Goal: Task Accomplishment & Management: Use online tool/utility

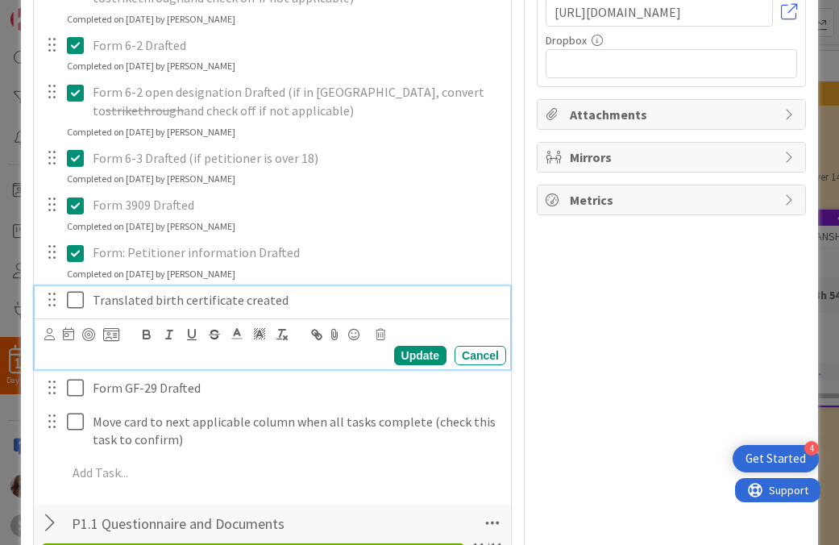
click at [77, 309] on icon at bounding box center [75, 299] width 17 height 19
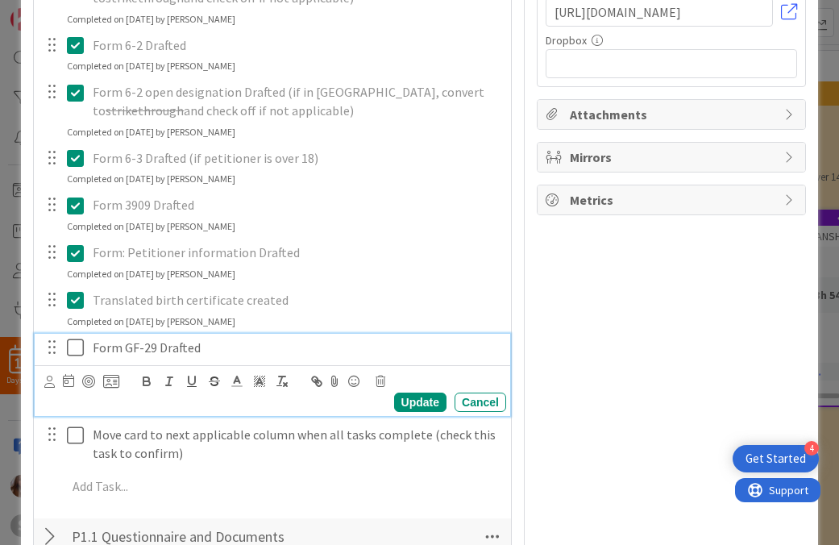
click at [72, 347] on icon at bounding box center [75, 347] width 17 height 19
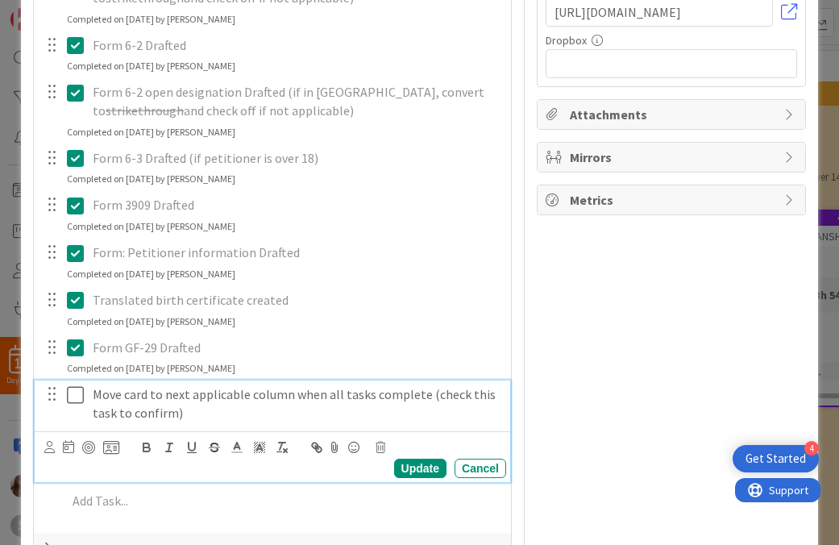
click at [78, 391] on icon at bounding box center [75, 394] width 17 height 19
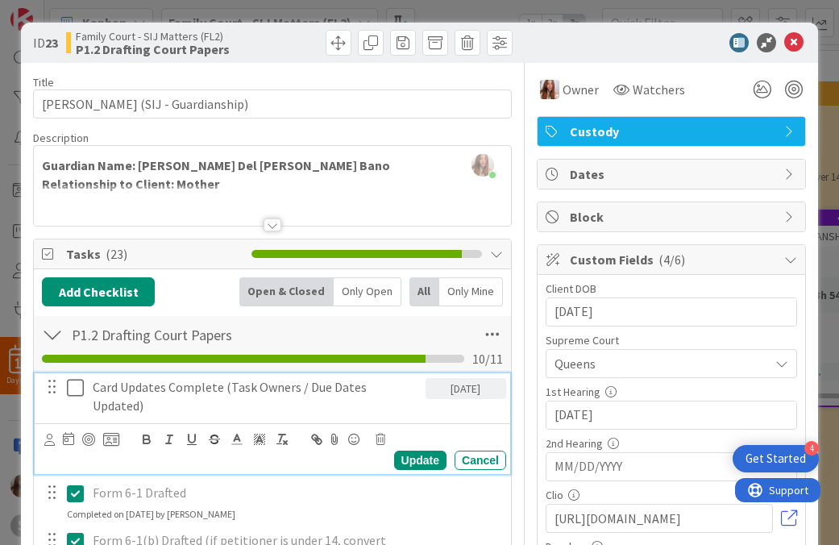
click at [67, 388] on icon at bounding box center [75, 387] width 17 height 19
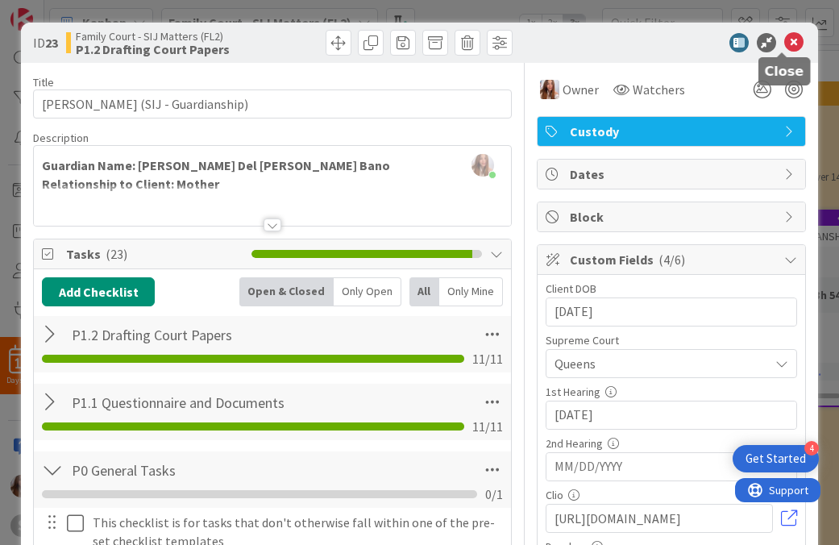
click at [784, 47] on icon at bounding box center [793, 42] width 19 height 19
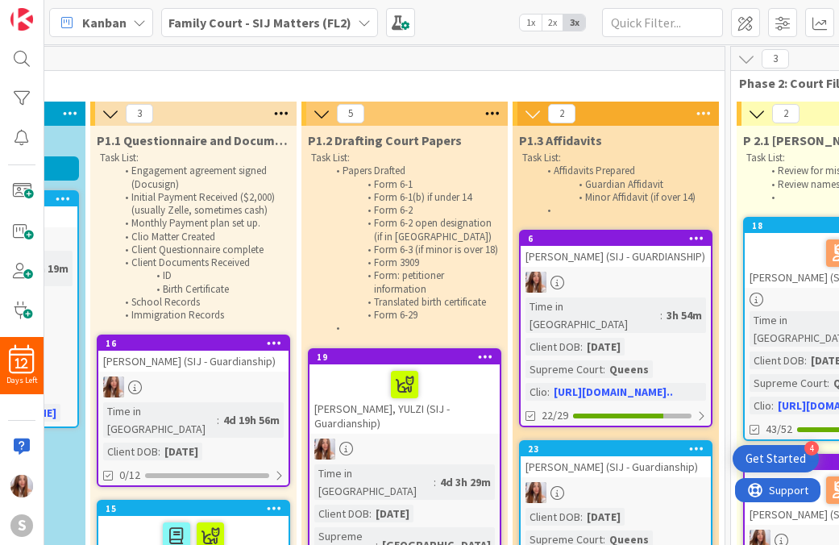
scroll to position [0, 388]
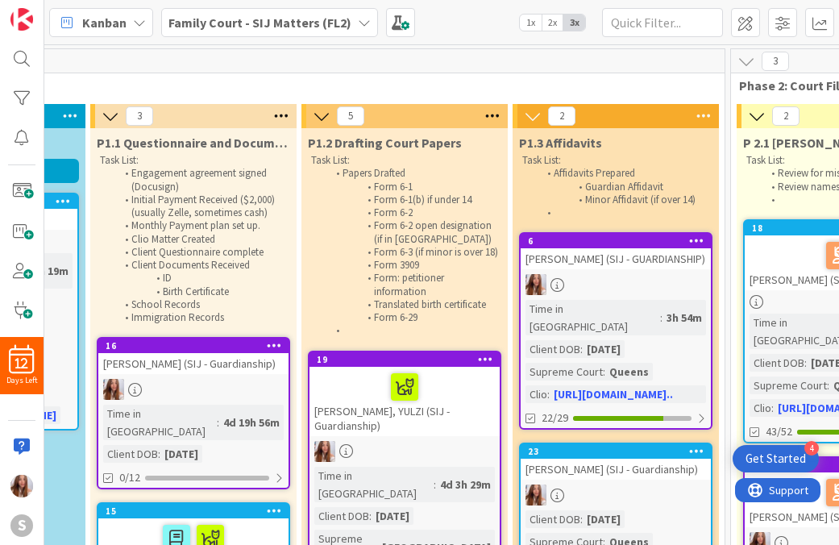
drag, startPoint x: 648, startPoint y: 86, endPoint x: 591, endPoint y: 80, distance: 57.6
click at [591, 80] on span "Phase 1: Initial Setup" at bounding box center [293, 85] width 823 height 16
click at [652, 503] on link "23 [PERSON_NAME] (SIJ - Guardianship) Client DOB : [DEMOGRAPHIC_DATA] Supreme C…" at bounding box center [615, 532] width 193 height 180
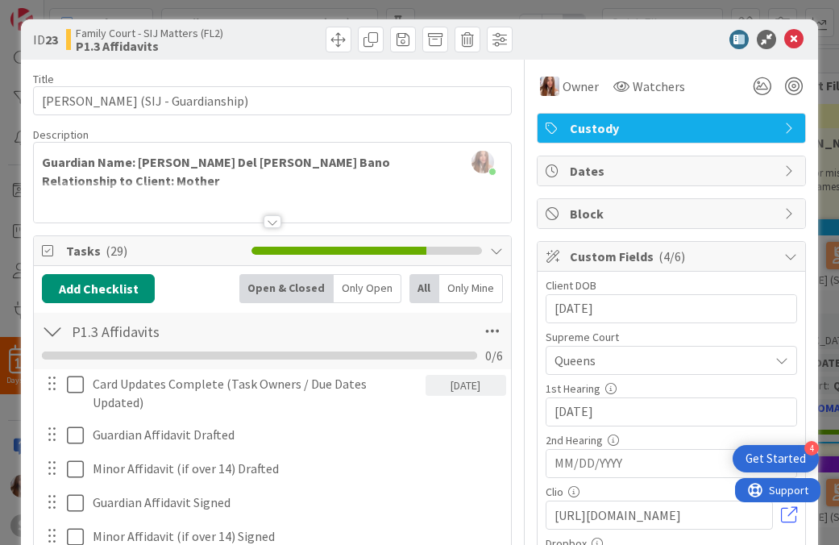
scroll to position [201, 0]
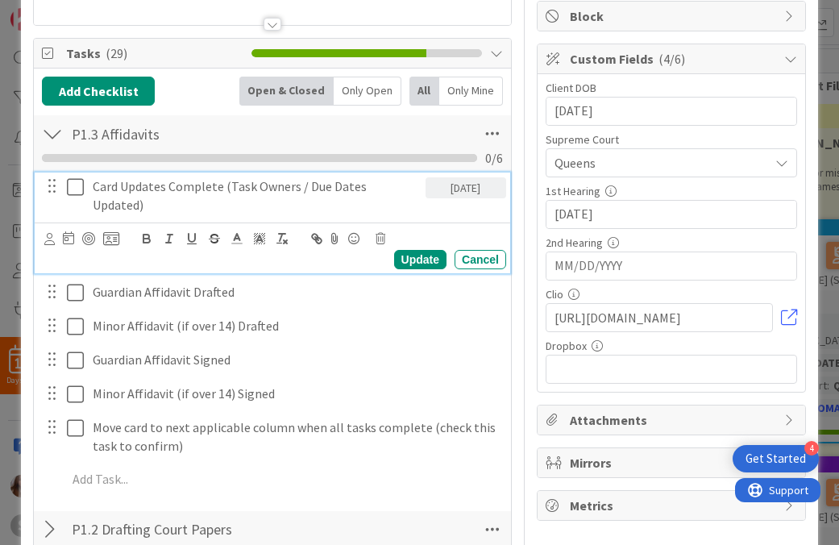
click at [83, 189] on icon at bounding box center [75, 186] width 17 height 19
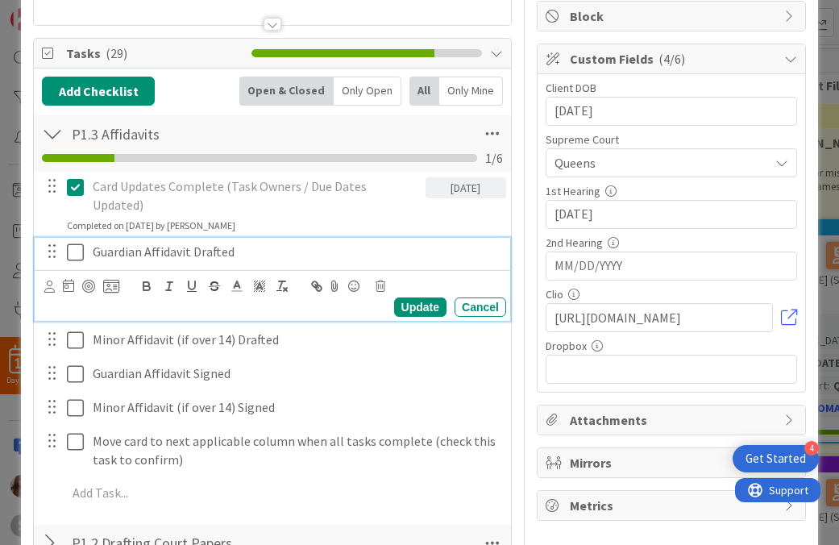
click at [71, 255] on icon at bounding box center [75, 252] width 17 height 19
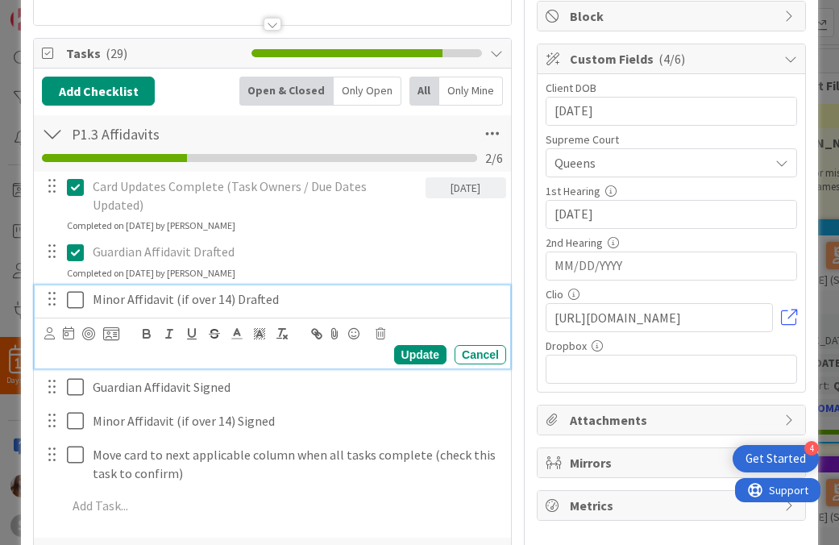
click at [69, 297] on icon at bounding box center [75, 299] width 17 height 19
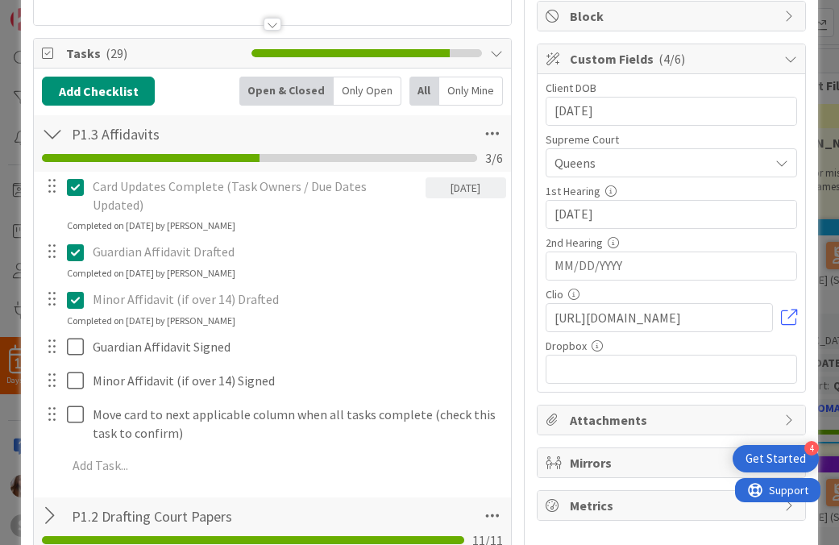
click at [70, 335] on div "Card Updates Complete (Task Owners / Due Dates Updated) [DATE] Update Cancel Co…" at bounding box center [272, 329] width 461 height 314
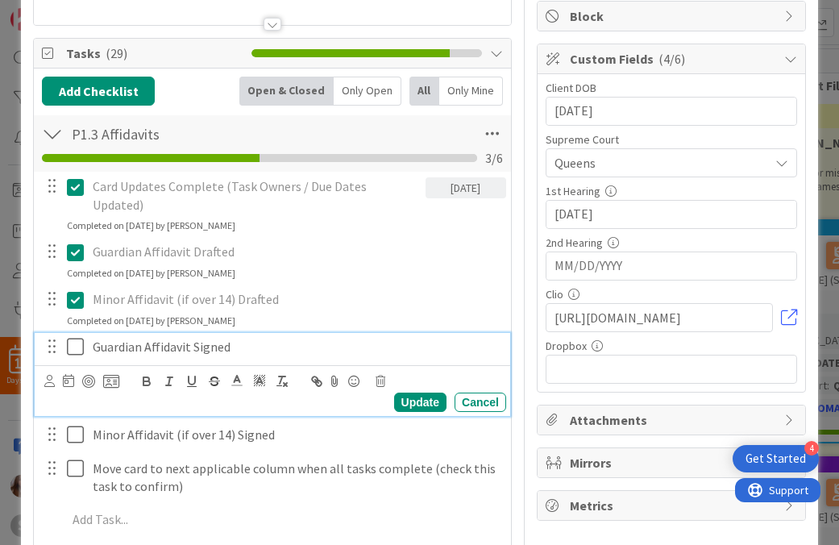
click at [68, 339] on icon at bounding box center [75, 346] width 17 height 19
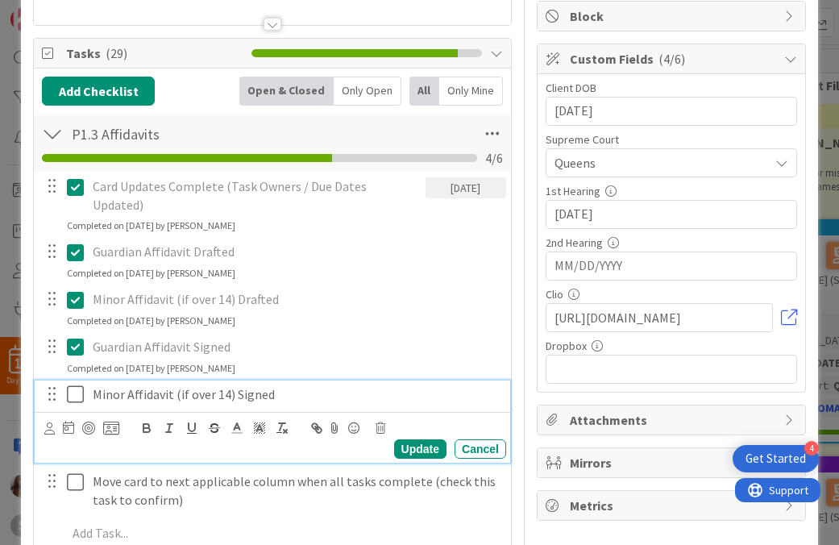
click at [81, 399] on icon at bounding box center [75, 393] width 17 height 19
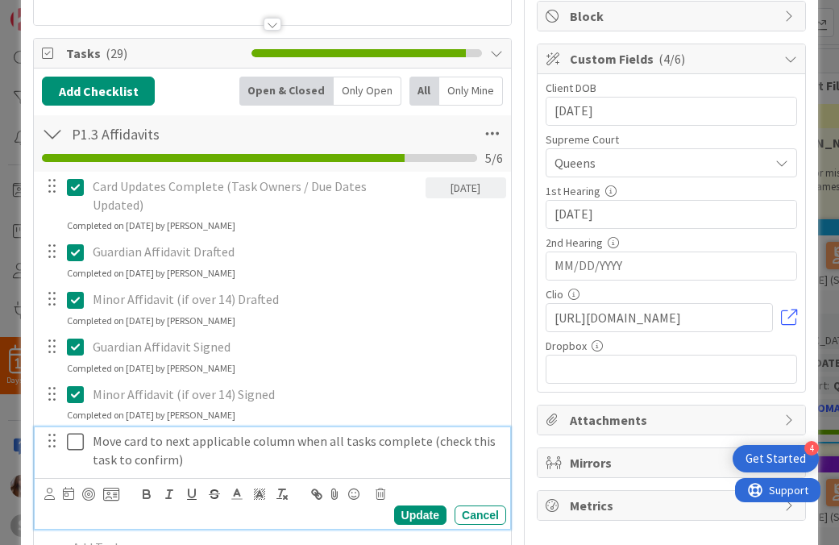
click at [77, 445] on icon at bounding box center [75, 441] width 17 height 19
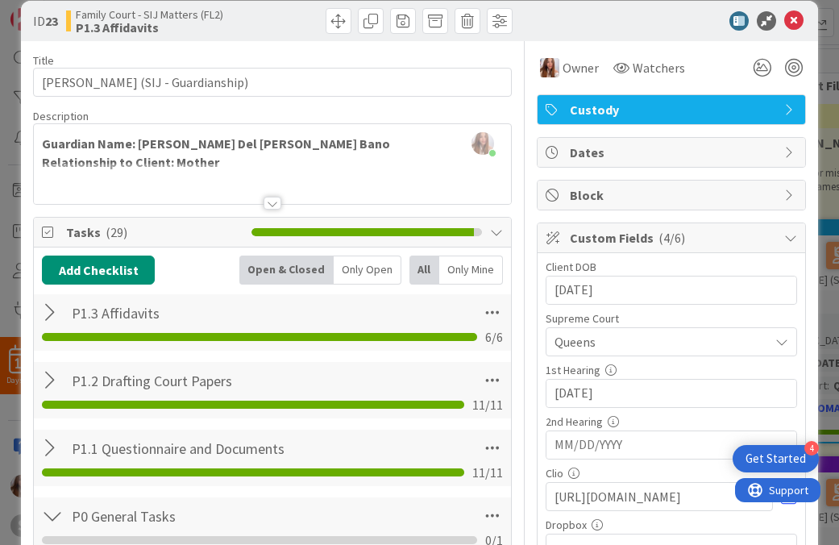
scroll to position [3, 0]
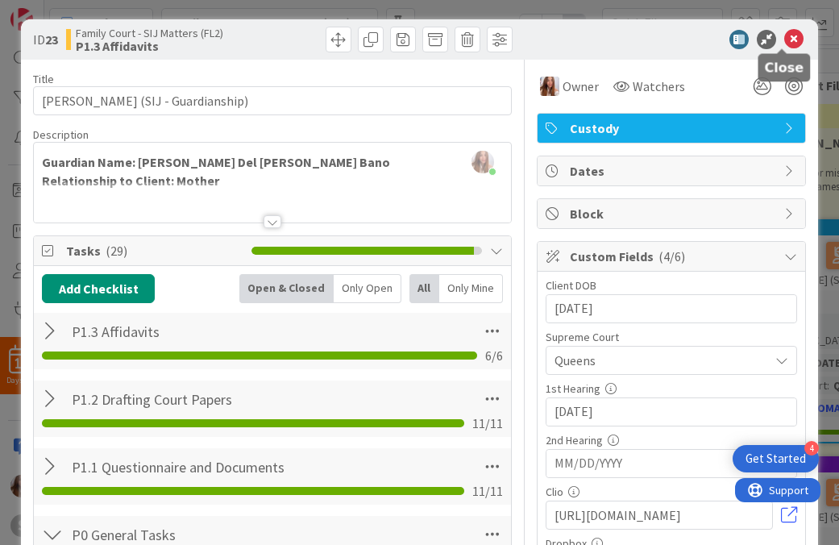
click at [784, 39] on icon at bounding box center [793, 39] width 19 height 19
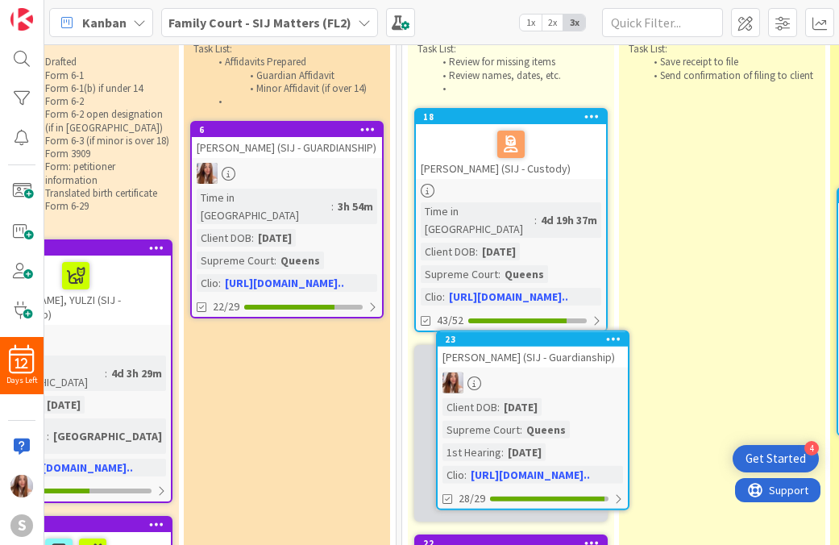
scroll to position [113, 720]
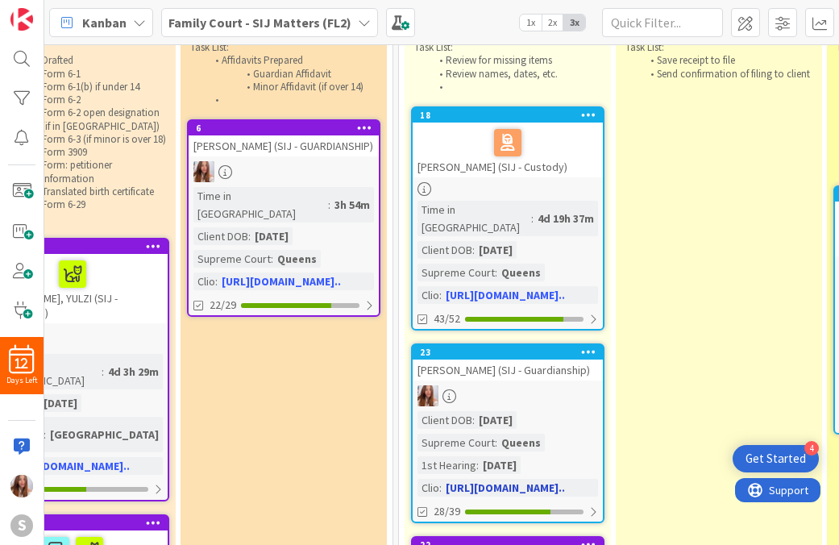
click at [541, 359] on div "[PERSON_NAME] (SIJ - Guardianship)" at bounding box center [508, 369] width 190 height 21
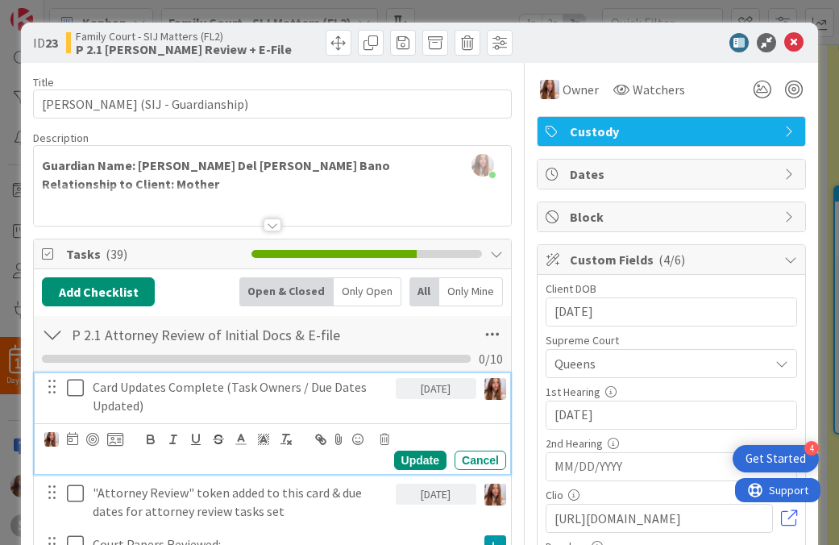
click at [82, 397] on button at bounding box center [76, 388] width 19 height 26
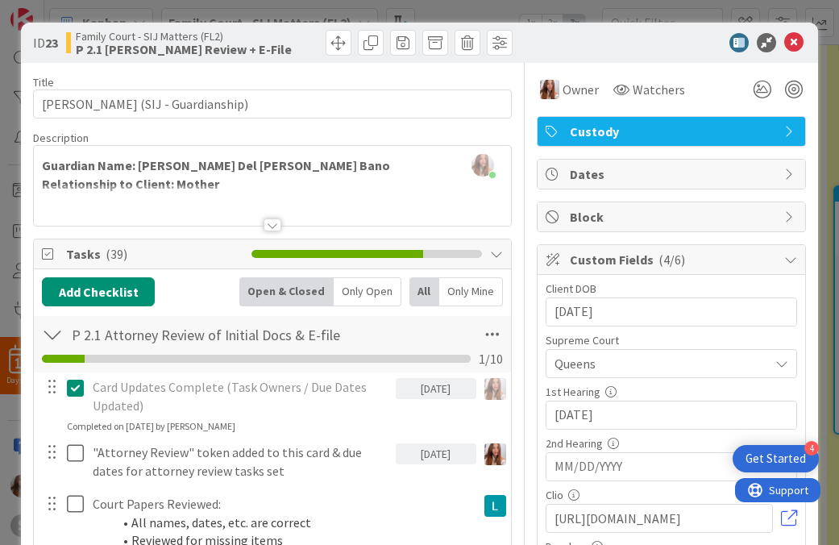
scroll to position [138, 0]
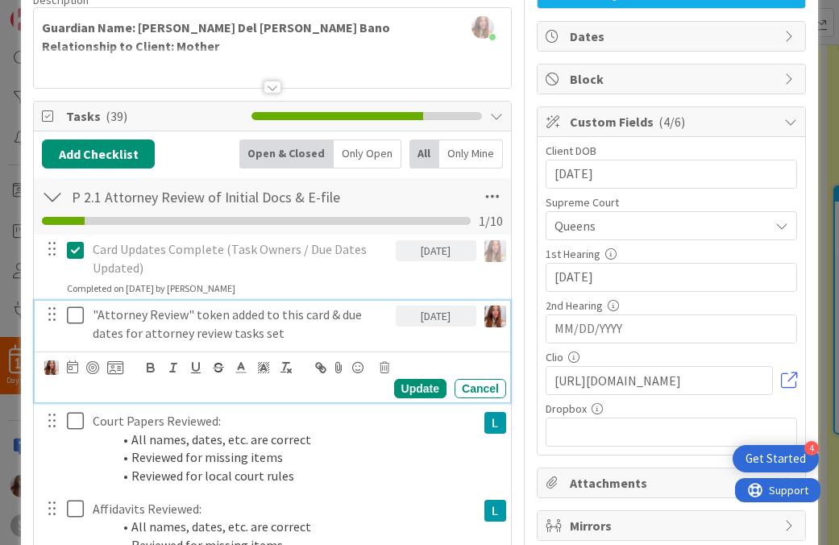
click at [72, 318] on icon at bounding box center [75, 314] width 17 height 19
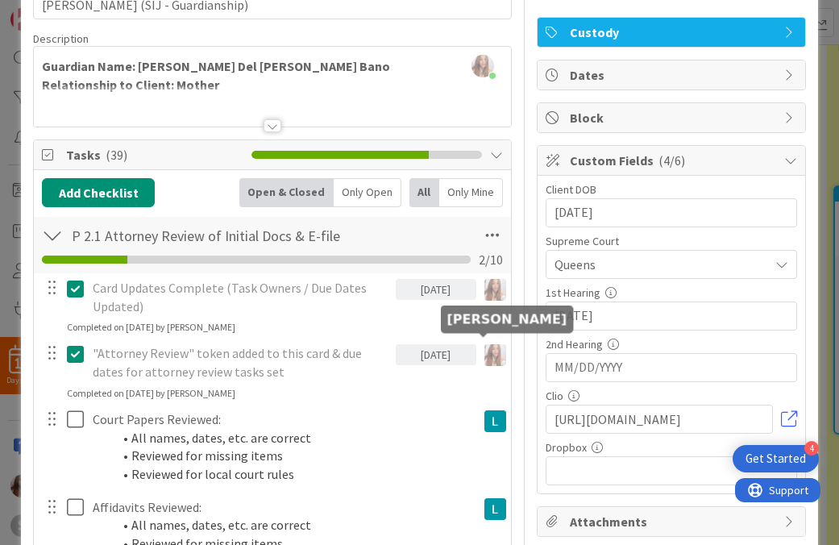
scroll to position [0, 0]
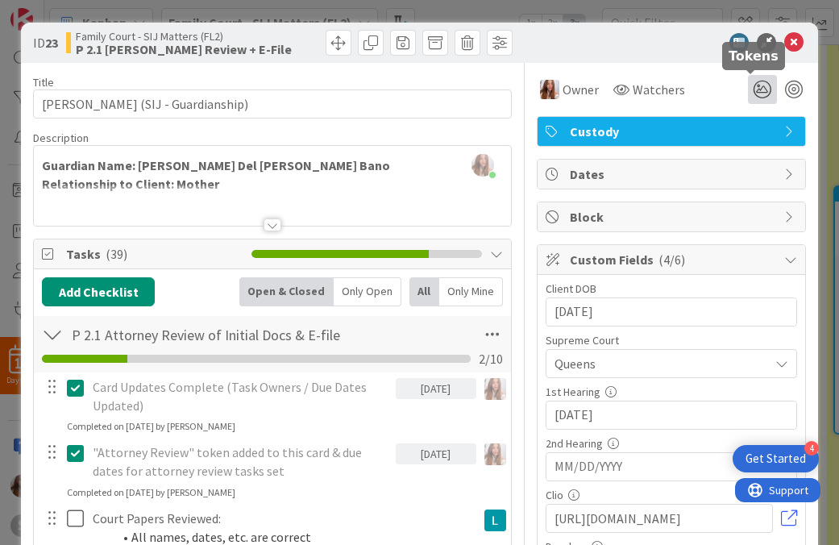
click at [760, 89] on icon at bounding box center [762, 89] width 29 height 29
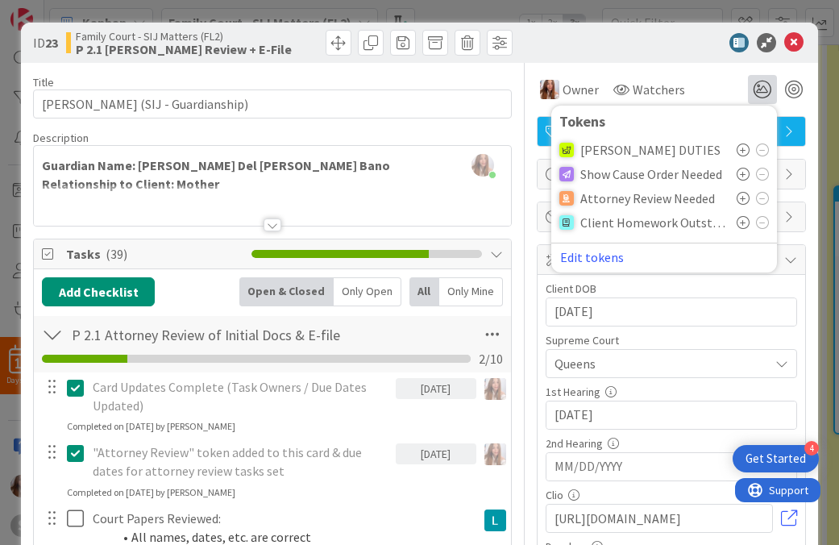
click at [662, 205] on span "Attorney Review Needed" at bounding box center [647, 198] width 135 height 15
click at [626, 201] on span "Attorney Review Needed" at bounding box center [647, 198] width 135 height 15
click at [737, 200] on icon at bounding box center [743, 198] width 13 height 13
click at [462, 138] on div "Description" at bounding box center [272, 138] width 479 height 15
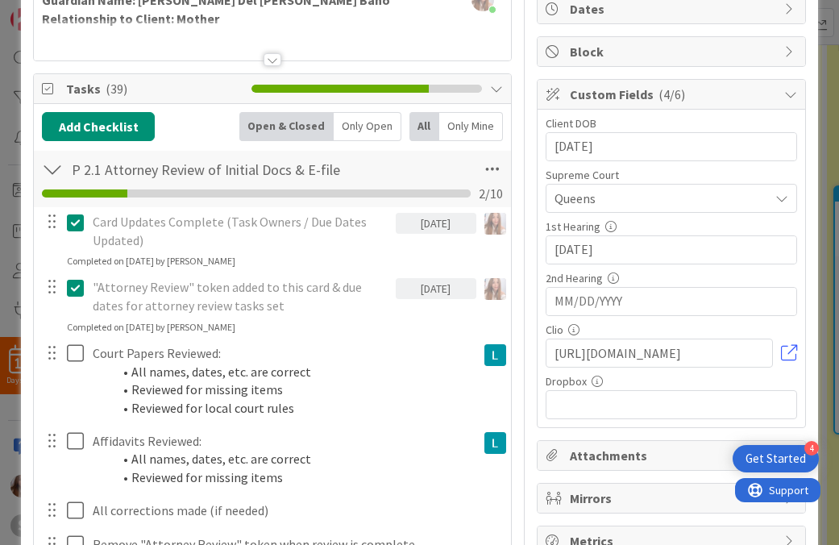
scroll to position [179, 0]
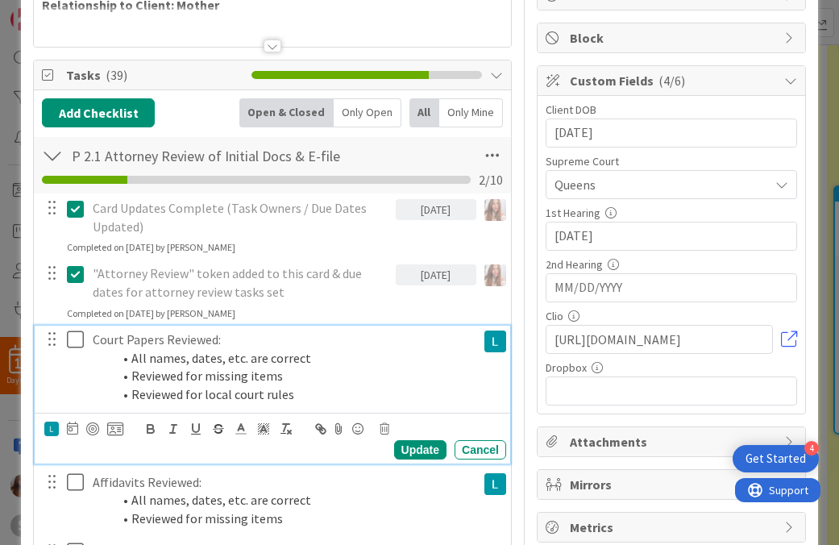
click at [76, 352] on button at bounding box center [76, 340] width 19 height 26
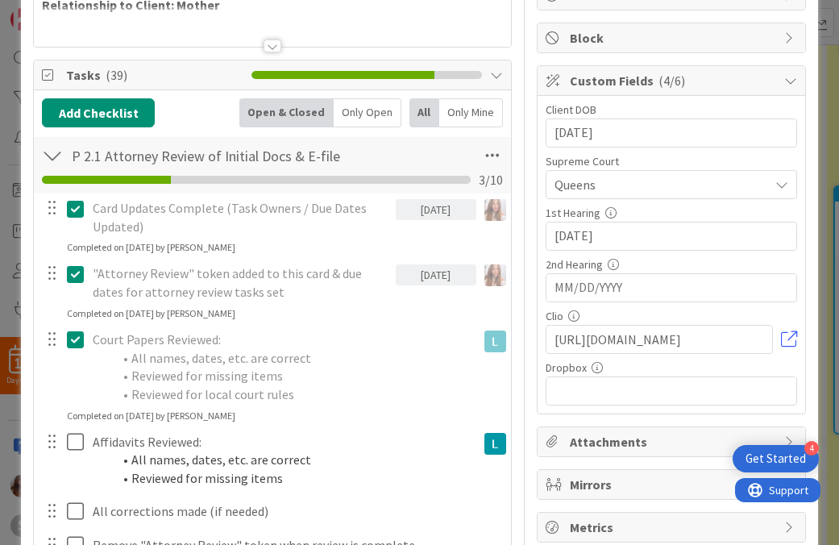
scroll to position [354, 0]
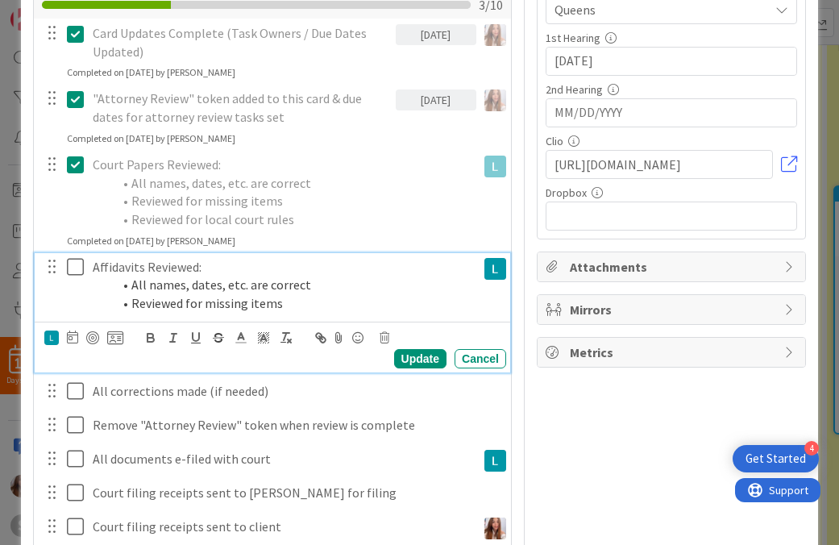
click at [71, 270] on icon at bounding box center [75, 266] width 17 height 19
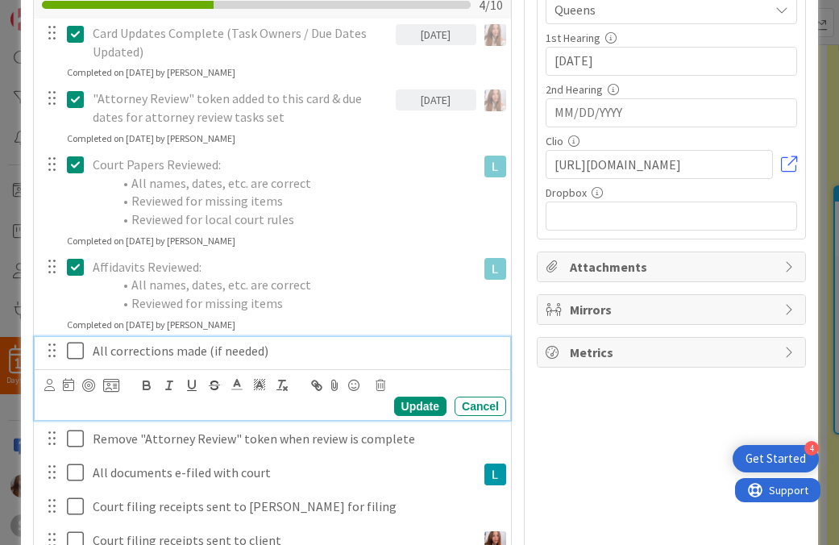
click at [81, 353] on icon at bounding box center [75, 350] width 17 height 19
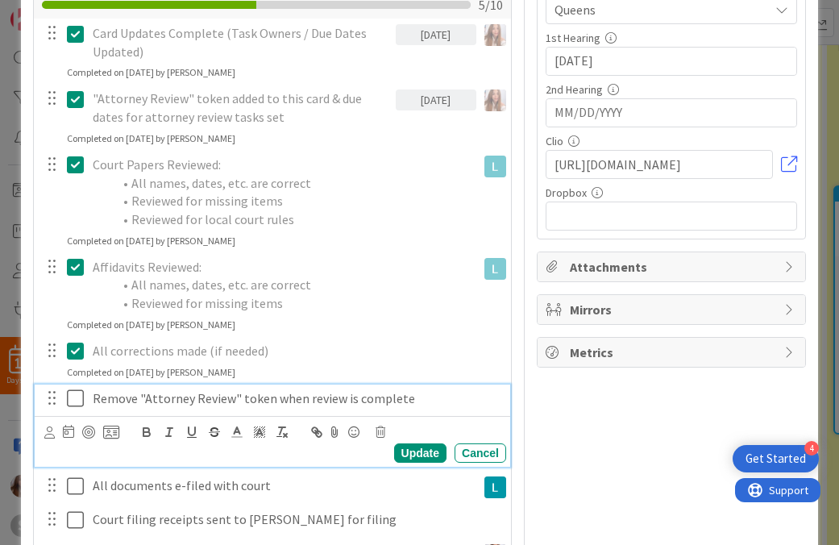
click at [68, 398] on icon at bounding box center [75, 397] width 17 height 19
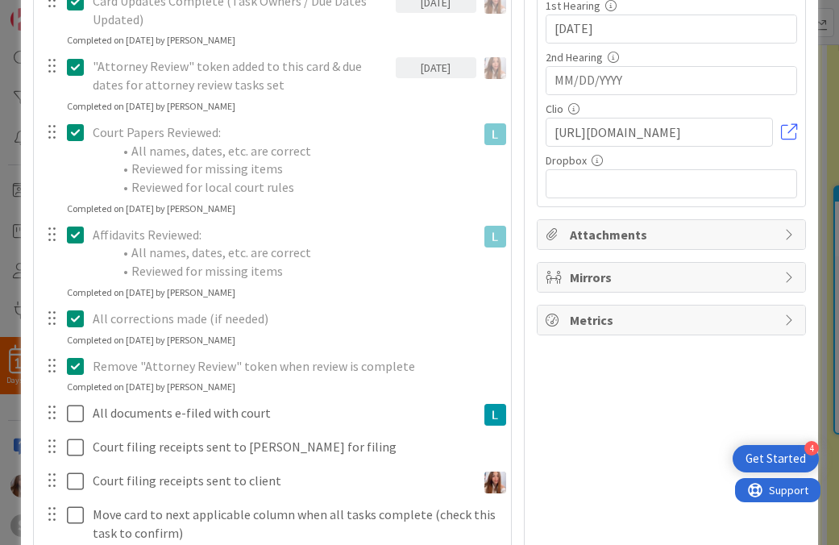
scroll to position [423, 0]
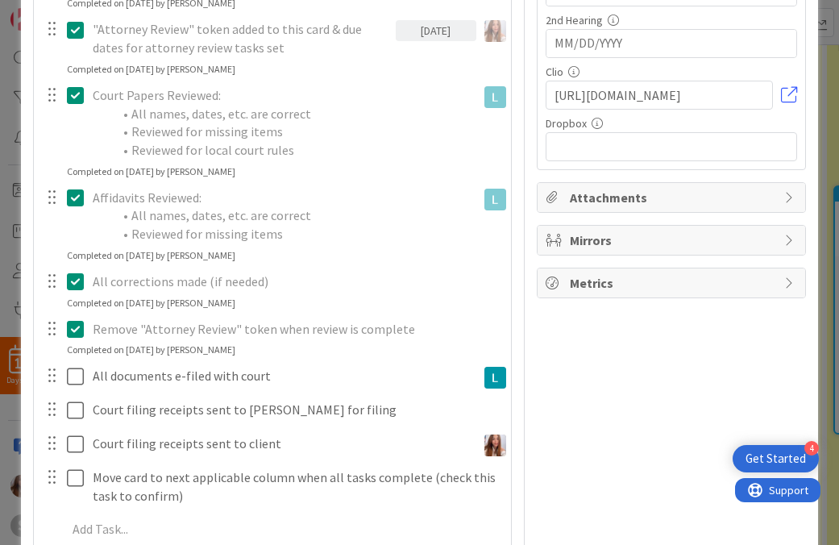
click at [55, 382] on div at bounding box center [51, 375] width 21 height 24
drag, startPoint x: 55, startPoint y: 382, endPoint x: 108, endPoint y: 378, distance: 53.3
click at [108, 378] on div "All documents e-filed with court" at bounding box center [273, 376] width 465 height 28
click at [47, 379] on div at bounding box center [51, 375] width 21 height 24
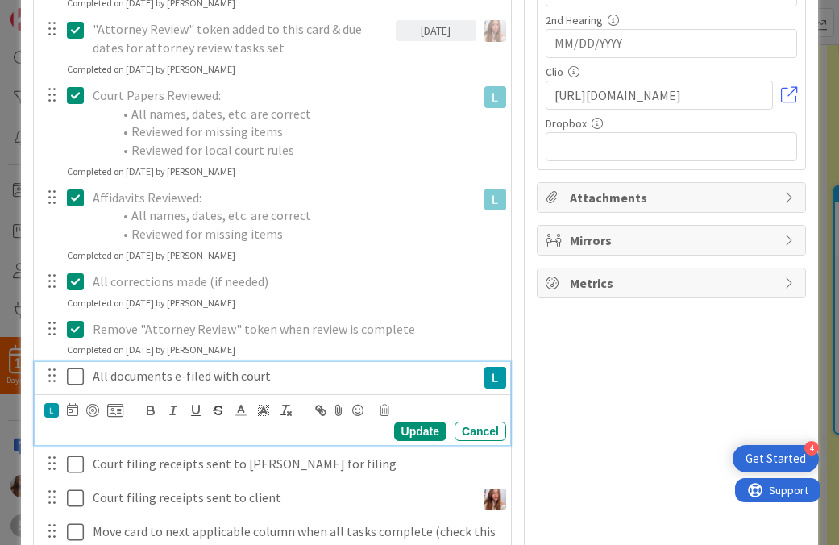
click at [175, 381] on p "All documents e-filed with court" at bounding box center [281, 376] width 377 height 19
click at [276, 378] on p "All documents e-filed with court" at bounding box center [281, 376] width 377 height 19
click at [96, 415] on div at bounding box center [92, 410] width 13 height 13
click at [409, 430] on div "Update" at bounding box center [420, 430] width 52 height 19
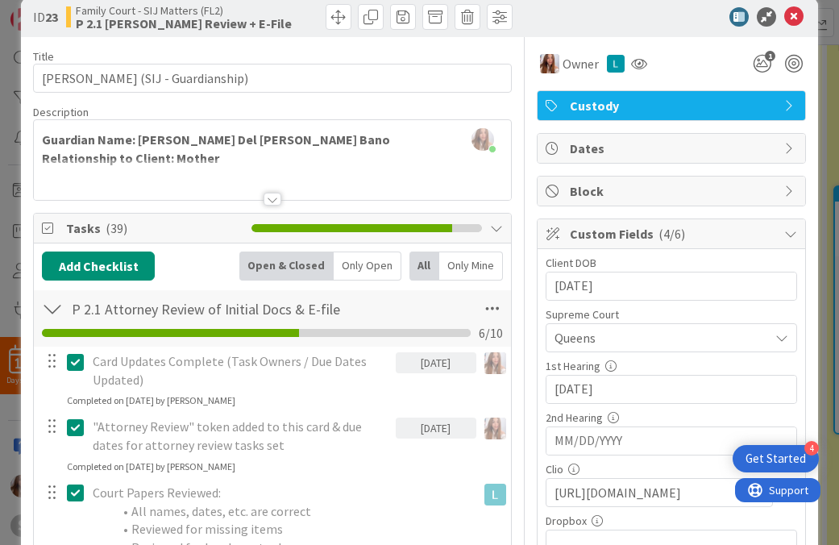
scroll to position [0, 0]
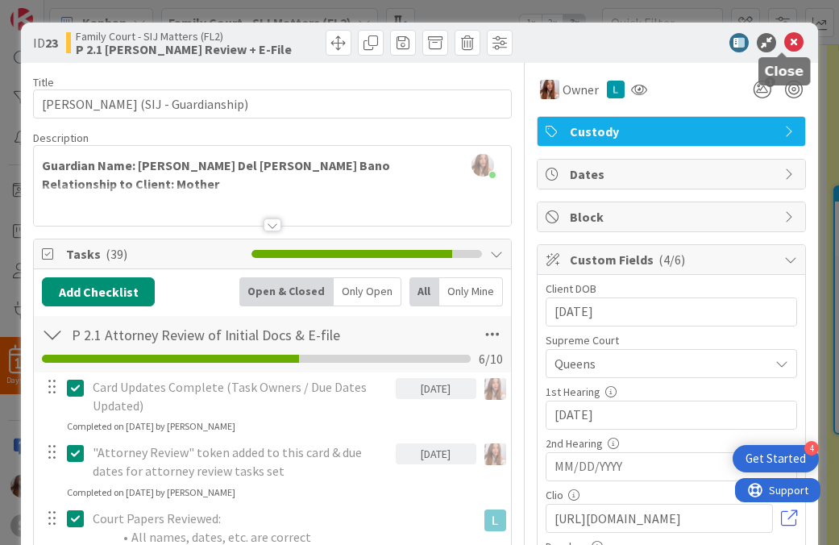
click at [784, 46] on icon at bounding box center [793, 42] width 19 height 19
